Goal: Use online tool/utility: Utilize a website feature to perform a specific function

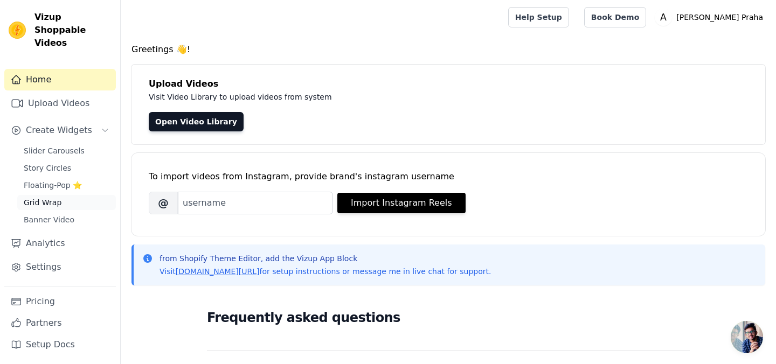
click at [46, 197] on span "Grid Wrap" at bounding box center [43, 202] width 38 height 11
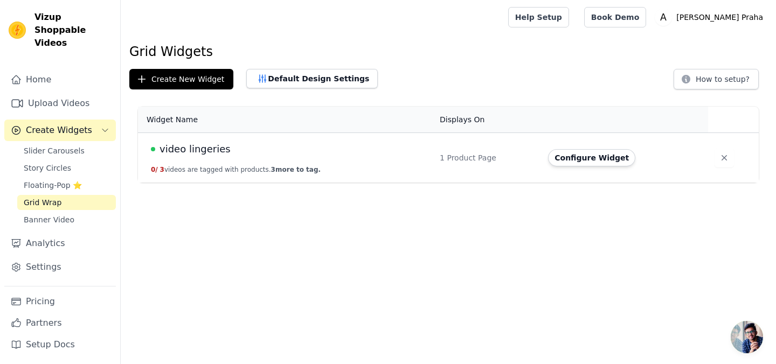
click at [536, 169] on td "1 Product Page" at bounding box center [487, 158] width 108 height 50
click at [319, 134] on td "video lingeries 0 / 3 videos are tagged with products. 3 more to tag." at bounding box center [285, 158] width 295 height 50
click at [178, 152] on span "video lingeries" at bounding box center [194, 149] width 71 height 15
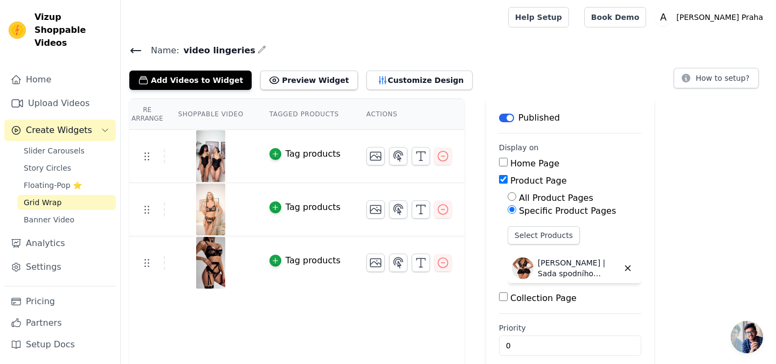
scroll to position [13, 0]
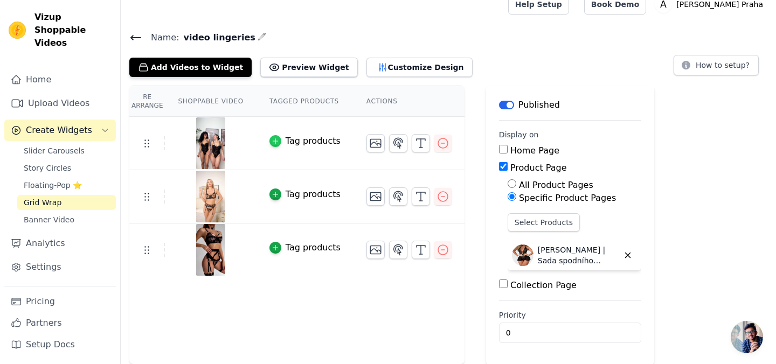
click at [275, 141] on icon "button" at bounding box center [275, 141] width 8 height 8
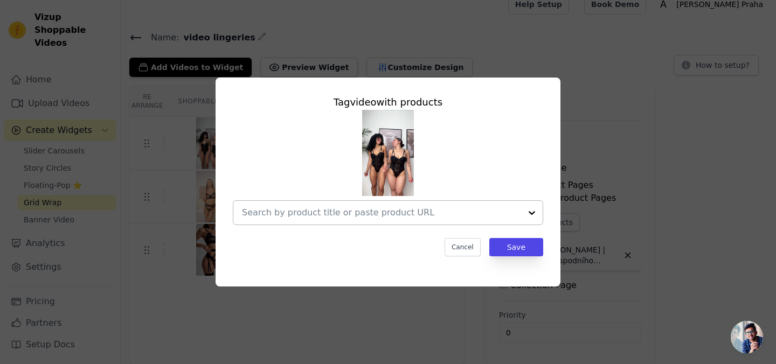
click at [318, 213] on input "text" at bounding box center [381, 212] width 279 height 13
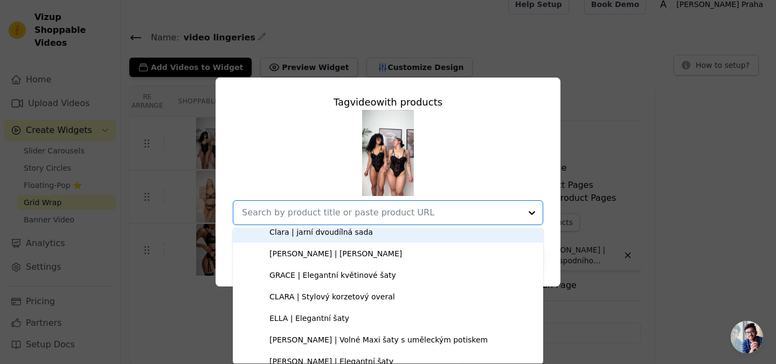
scroll to position [969, 0]
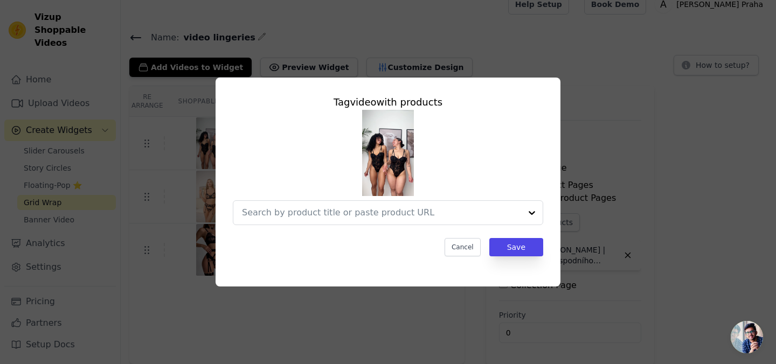
click at [519, 165] on div at bounding box center [388, 167] width 310 height 115
click at [472, 248] on button "Cancel" at bounding box center [462, 247] width 36 height 18
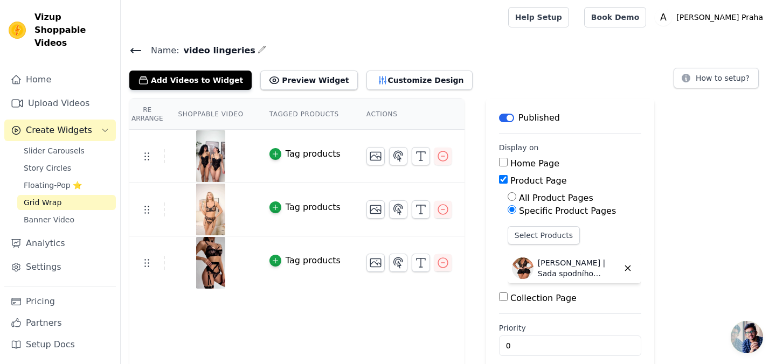
scroll to position [13, 0]
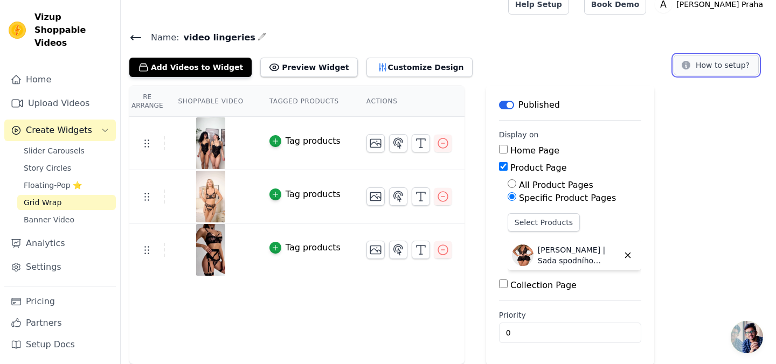
click at [711, 74] on button "How to setup?" at bounding box center [715, 65] width 85 height 20
click at [557, 255] on p "[PERSON_NAME] | Sada spodního prádla" at bounding box center [577, 256] width 81 height 22
click at [618, 254] on button "button" at bounding box center [627, 255] width 18 height 18
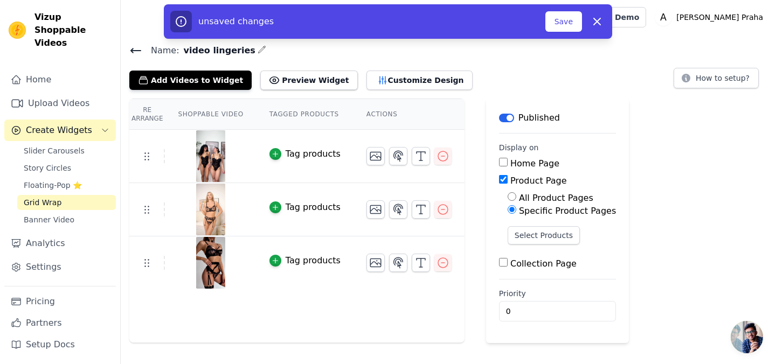
scroll to position [0, 0]
click at [544, 237] on button "Select Products" at bounding box center [543, 235] width 72 height 18
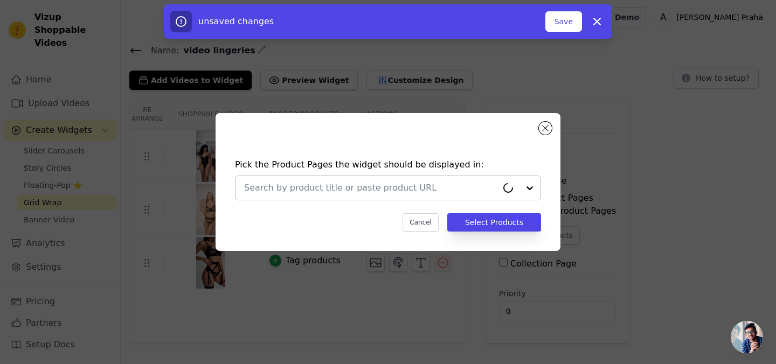
click at [386, 186] on input "text" at bounding box center [370, 187] width 253 height 13
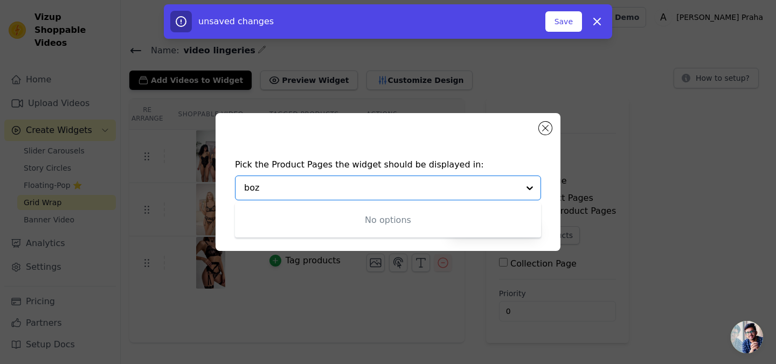
type input "bo"
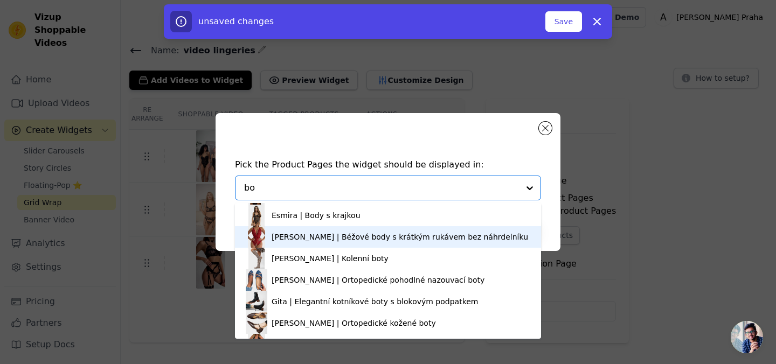
scroll to position [751, 0]
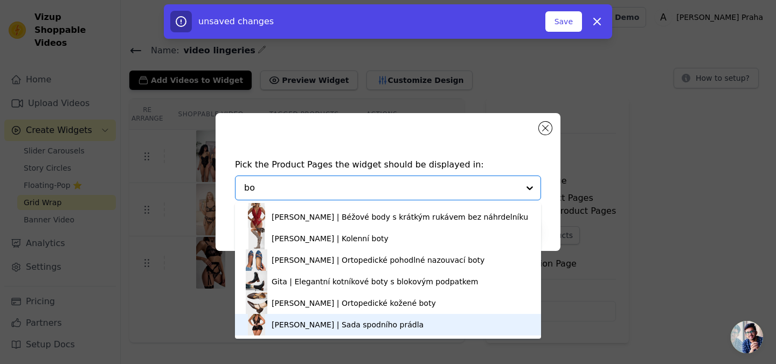
click at [340, 326] on div "[PERSON_NAME] | Sada spodního prádla" at bounding box center [347, 324] width 152 height 11
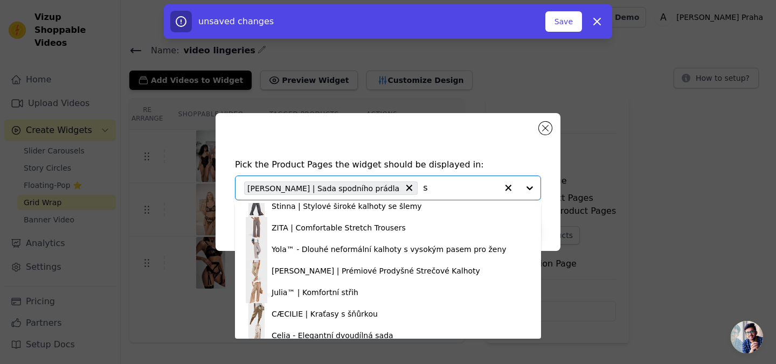
scroll to position [0, 0]
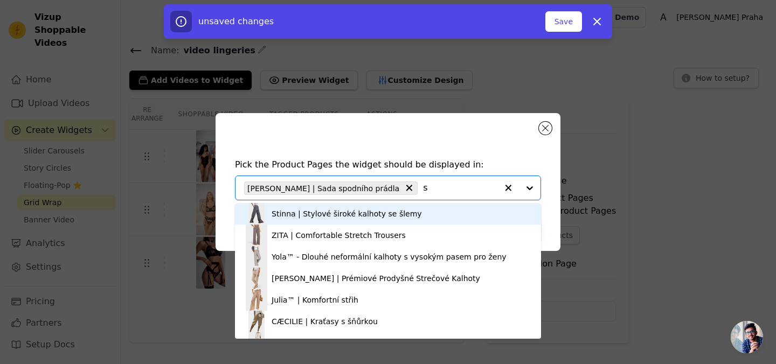
type input "s"
click at [533, 184] on div at bounding box center [518, 188] width 43 height 24
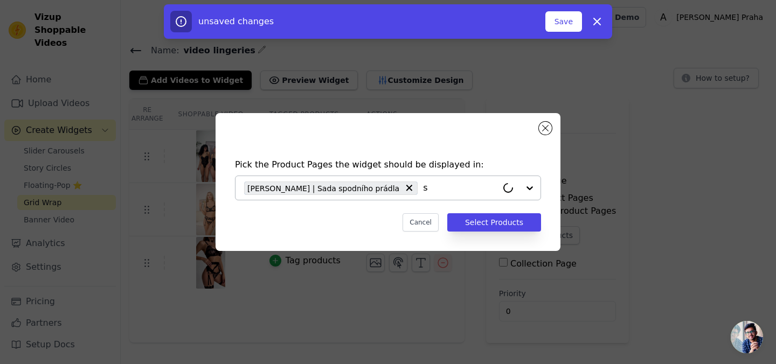
click at [531, 185] on div at bounding box center [518, 188] width 43 height 24
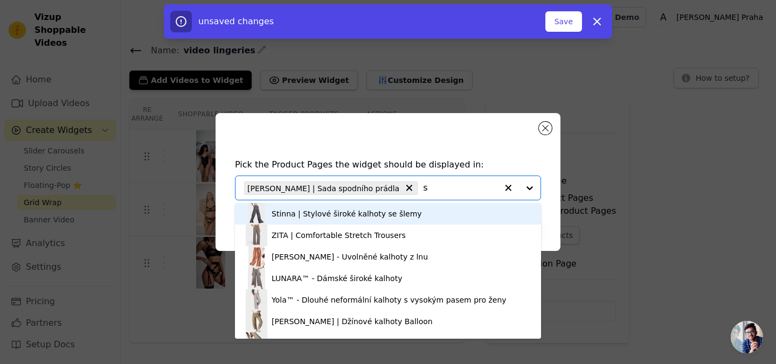
click at [457, 144] on div "Pick the Product Pages the widget should be displayed in: Stinna | Stylové širo…" at bounding box center [387, 182] width 345 height 138
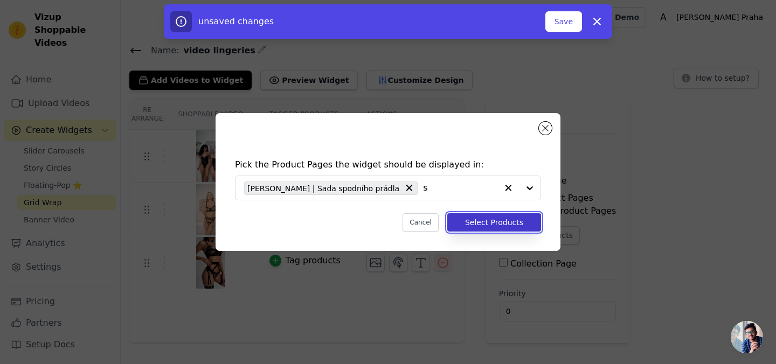
click at [482, 221] on button "Select Products" at bounding box center [494, 222] width 94 height 18
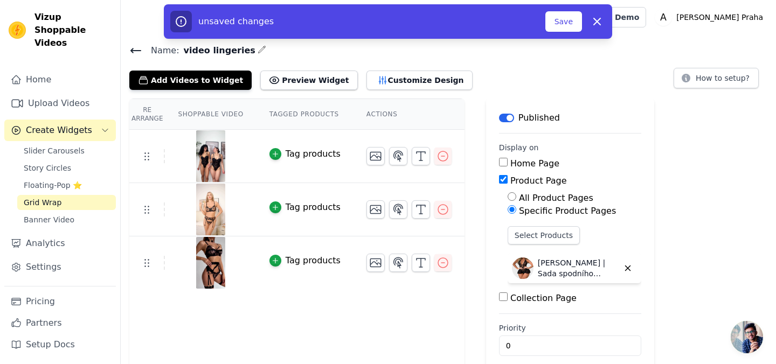
scroll to position [13, 0]
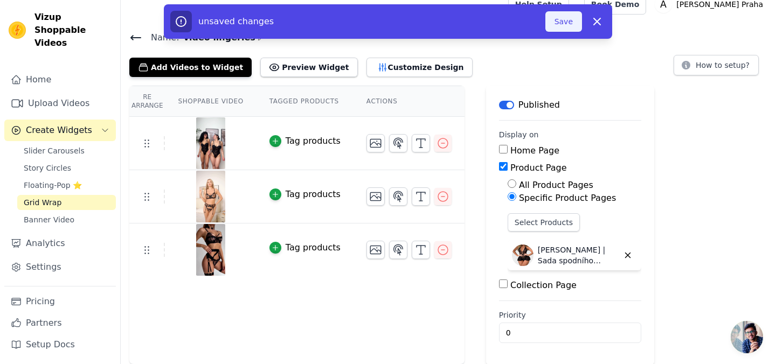
click at [563, 31] on button "Save" at bounding box center [563, 21] width 37 height 20
click at [564, 16] on button "Save" at bounding box center [563, 21] width 37 height 20
click at [563, 25] on button "Save" at bounding box center [563, 21] width 37 height 20
